Goal: Task Accomplishment & Management: Use online tool/utility

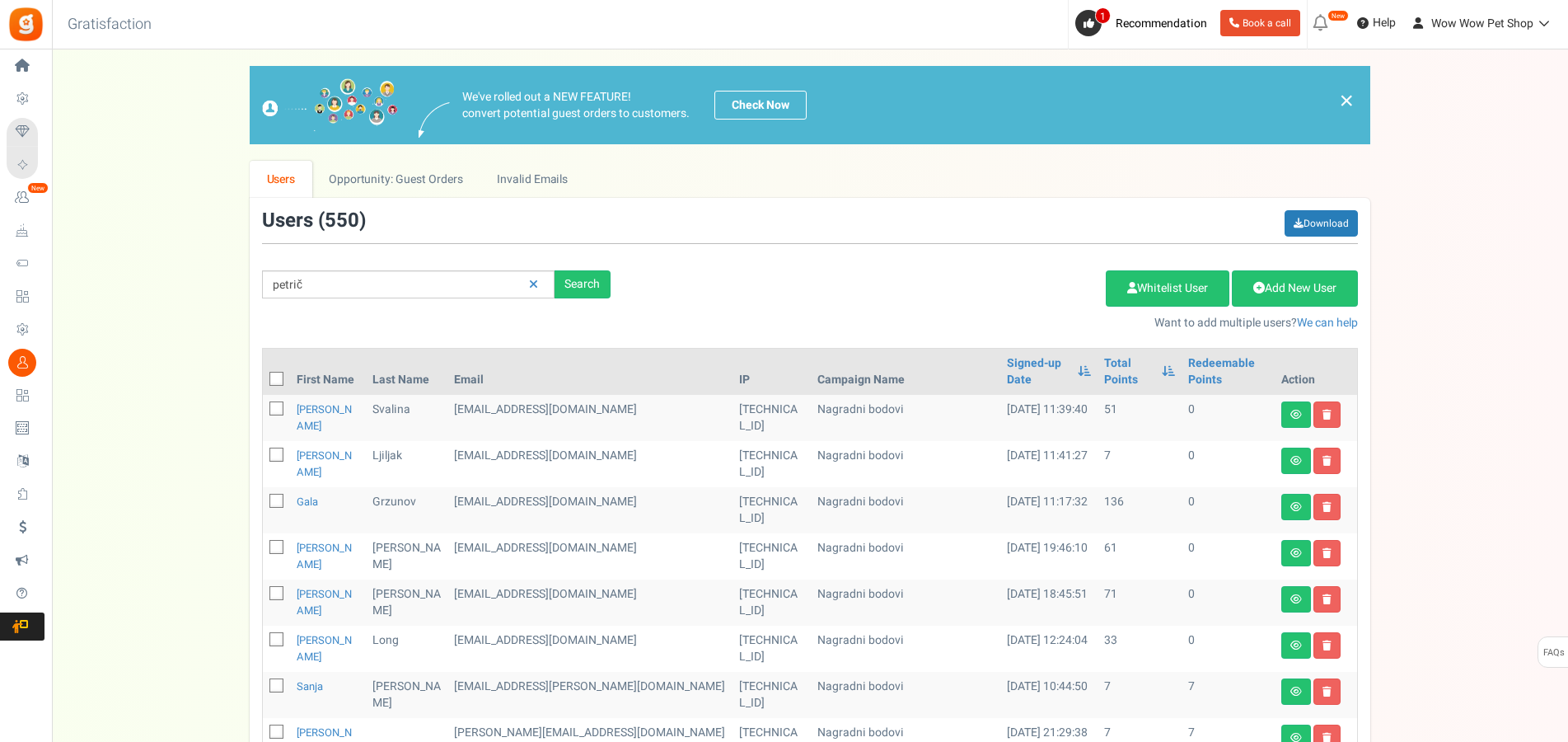
type input "petrič"
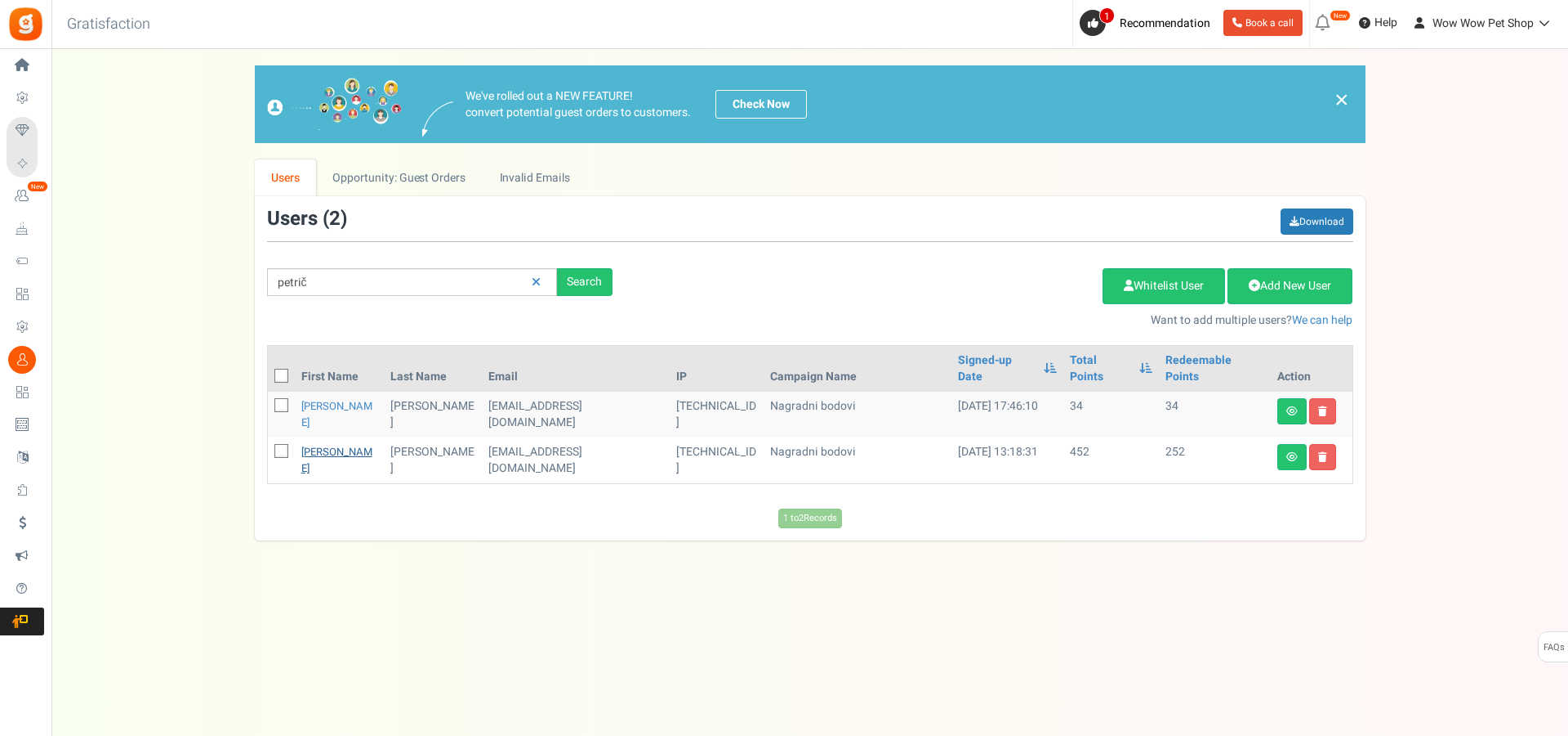
click at [328, 444] on link "[PERSON_NAME]" at bounding box center [337, 460] width 71 height 32
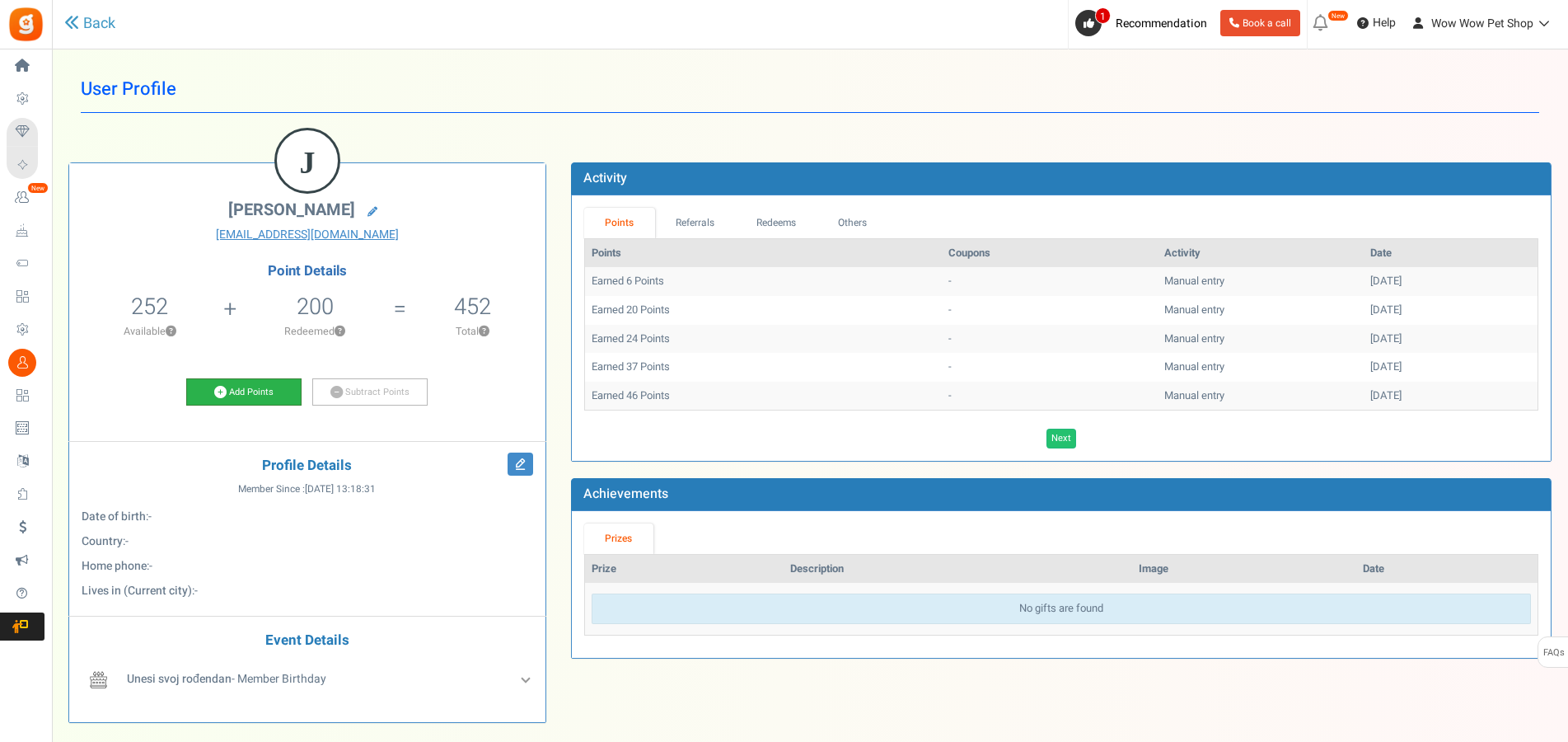
click at [262, 393] on link "Add Points" at bounding box center [244, 392] width 115 height 28
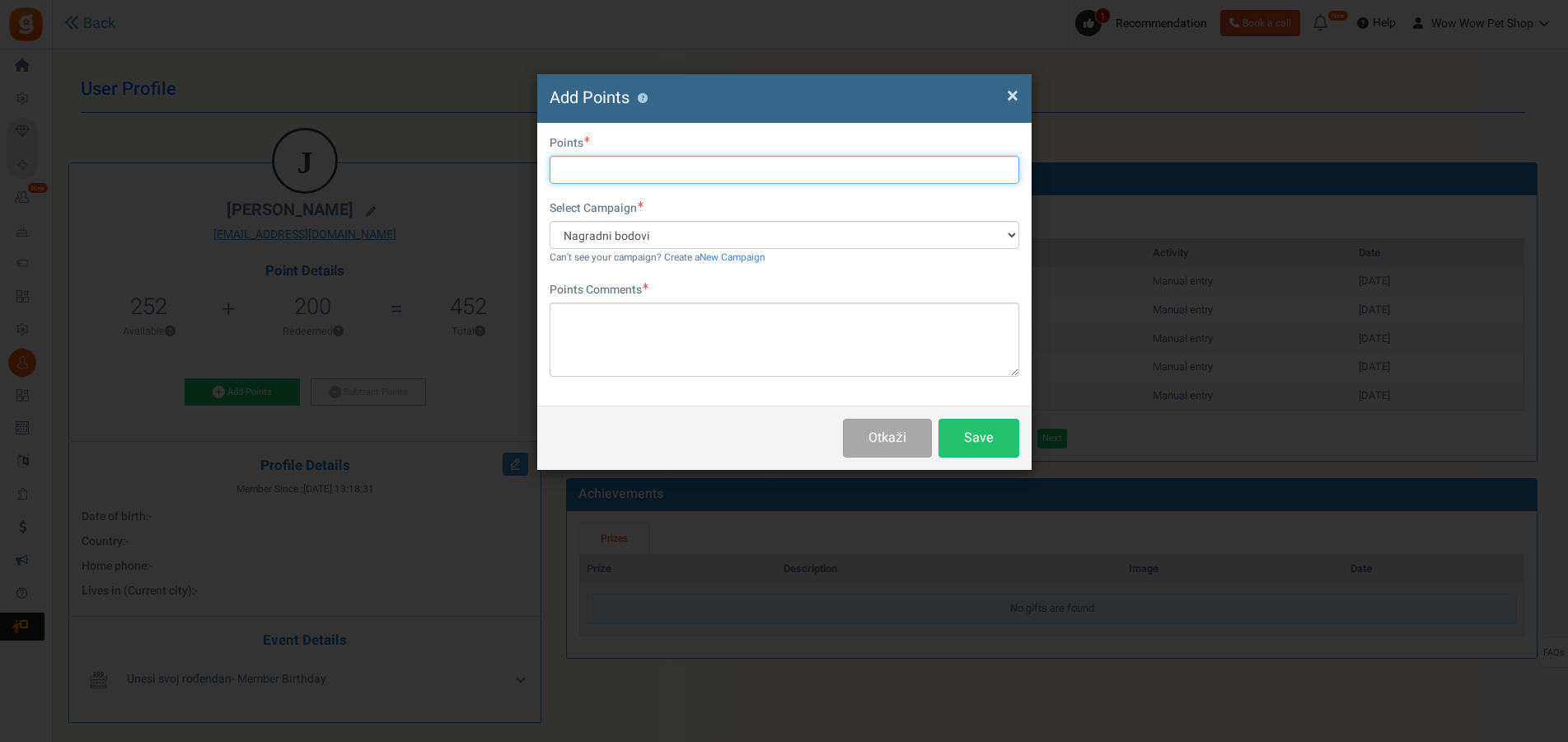
click at [610, 175] on input "text" at bounding box center [784, 170] width 470 height 28
type input "54"
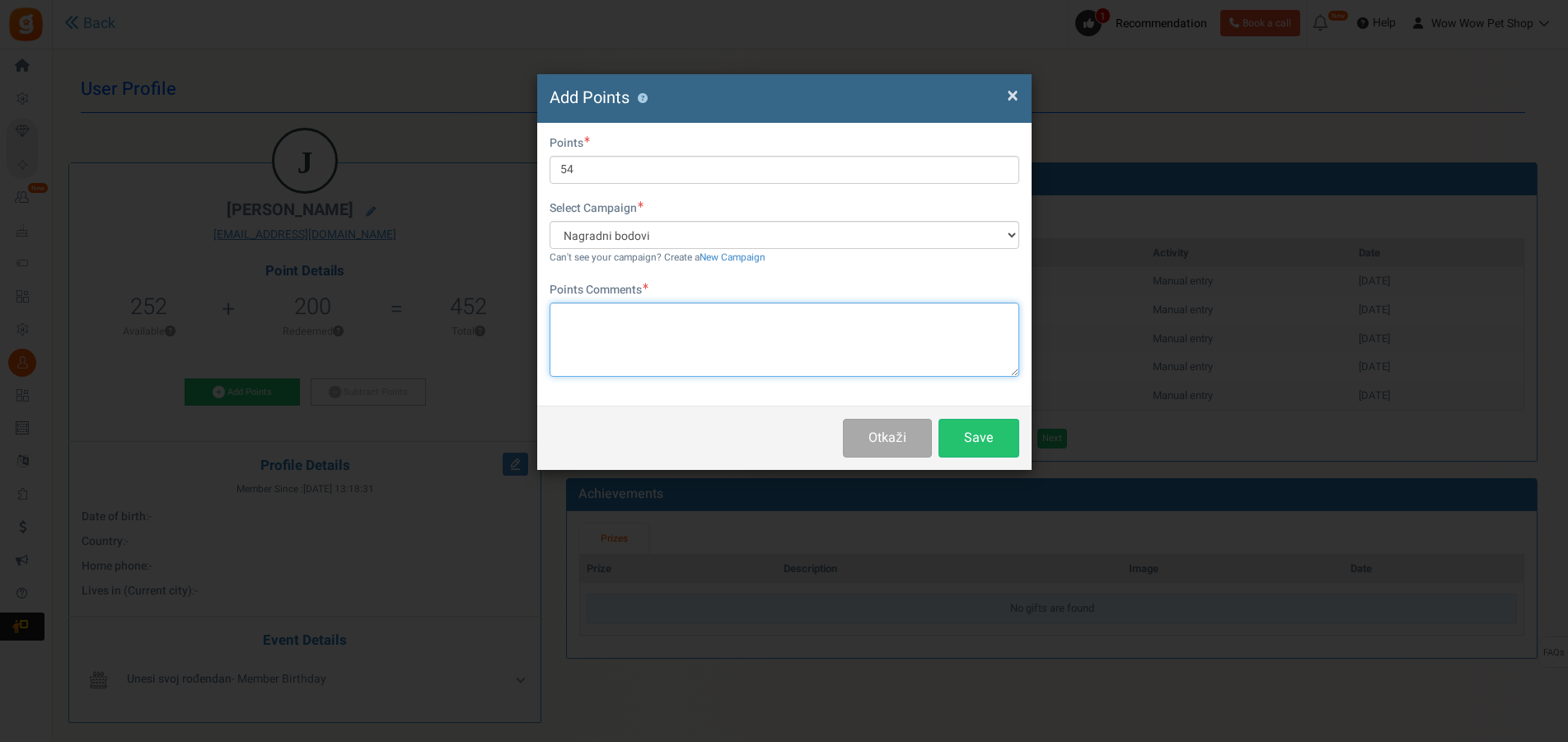
click at [754, 329] on textarea at bounding box center [784, 340] width 470 height 74
type textarea "Račun br. 1274"
click at [967, 435] on button "Save" at bounding box center [979, 438] width 81 height 39
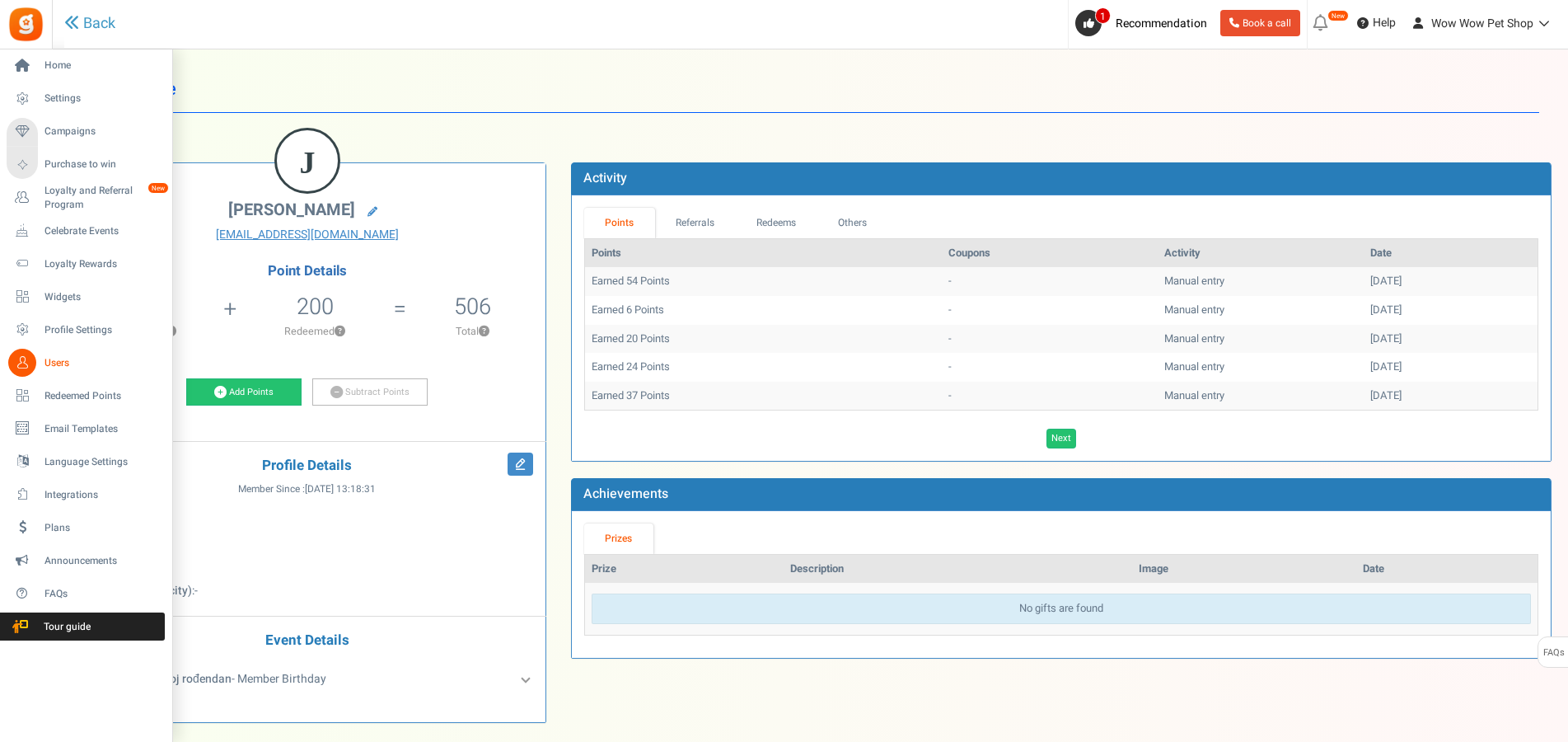
click at [35, 364] on icon at bounding box center [22, 363] width 28 height 28
